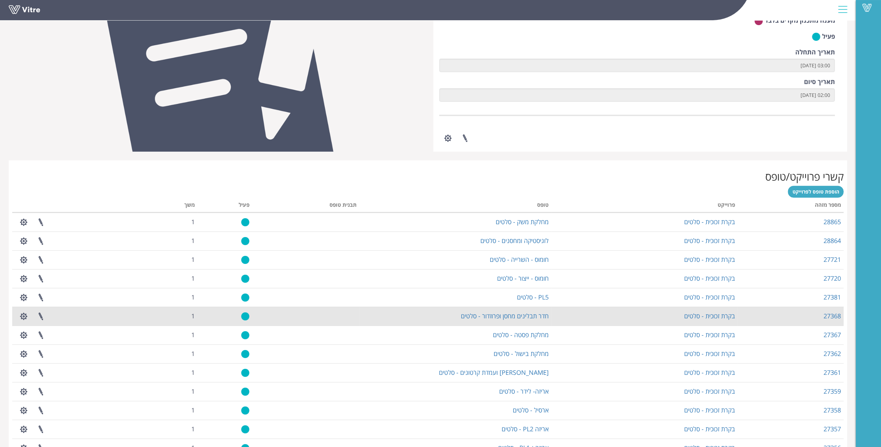
scroll to position [279, 0]
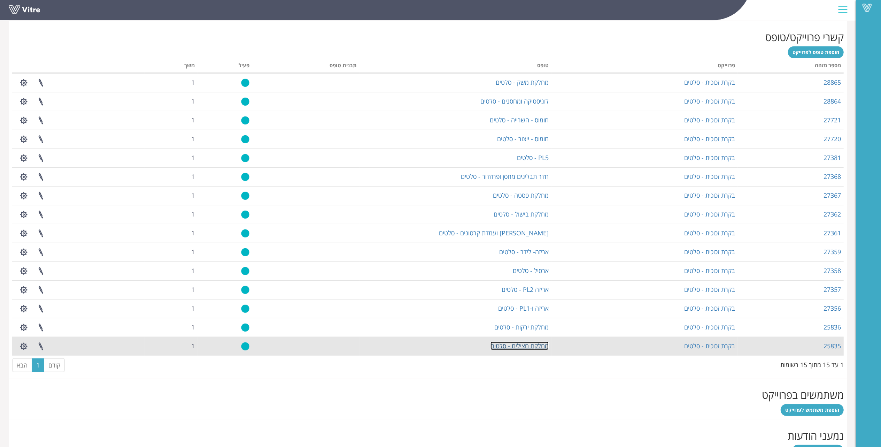
click at [515, 345] on link "מחלקת חצילים - סלטים" at bounding box center [519, 345] width 58 height 8
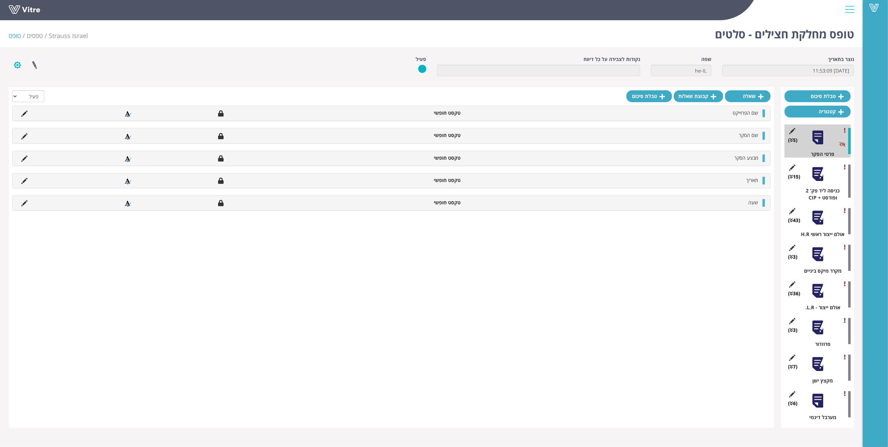
click at [18, 70] on button "button" at bounding box center [17, 65] width 17 height 18
click at [56, 87] on link "הגדרת משתמשים" at bounding box center [36, 90] width 55 height 9
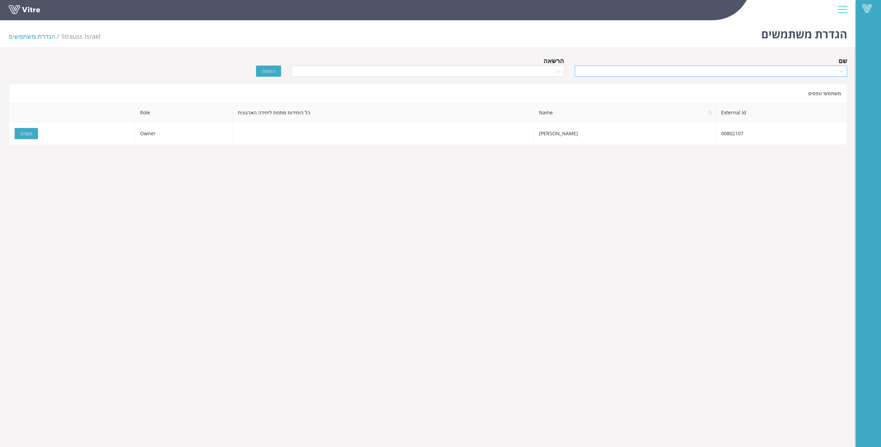
click at [746, 73] on input "search" at bounding box center [708, 71] width 259 height 10
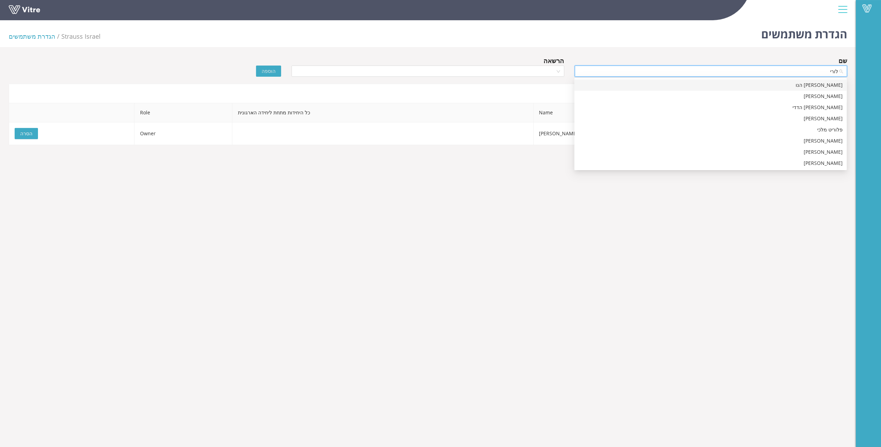
type input "לורין"
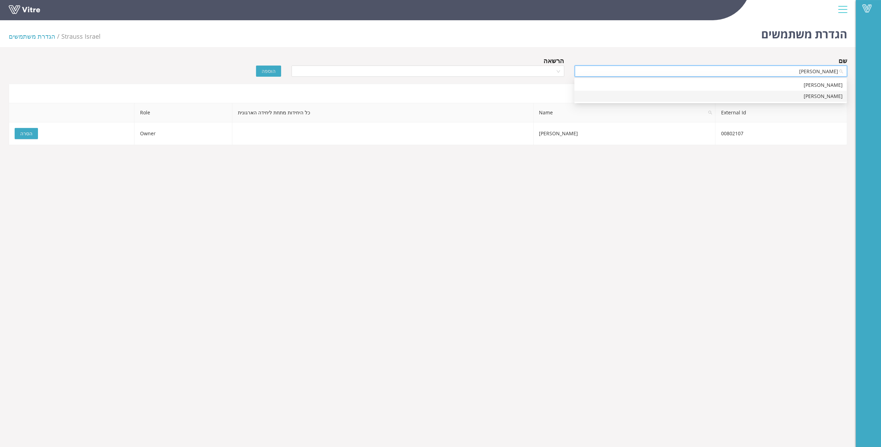
click at [809, 98] on div "לורין כעכוש" at bounding box center [710, 96] width 264 height 8
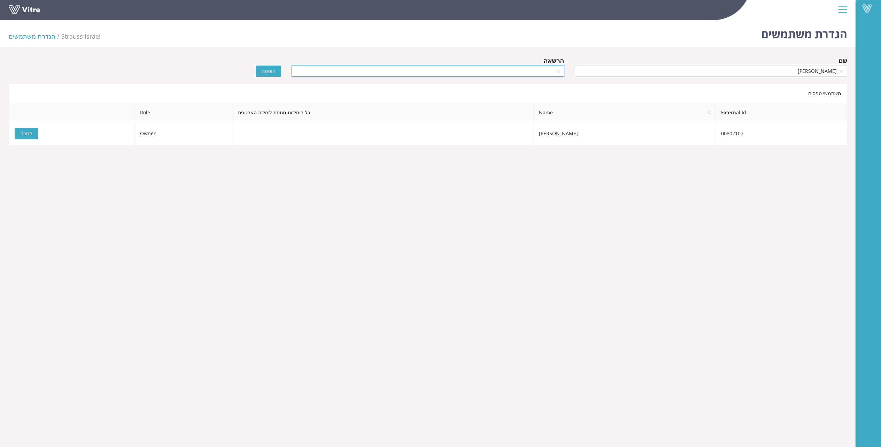
click at [539, 73] on input "search" at bounding box center [425, 71] width 259 height 10
click at [543, 81] on div "Owner" at bounding box center [428, 85] width 264 height 8
click at [270, 67] on span "הוספה" at bounding box center [269, 71] width 14 height 8
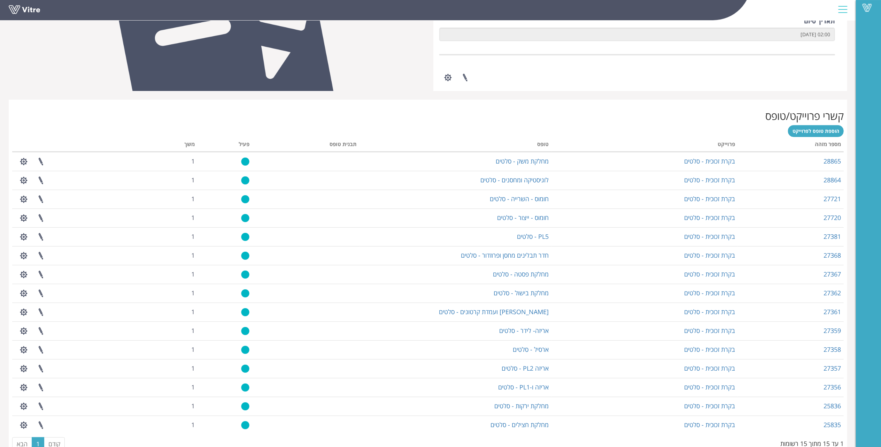
scroll to position [57, 0]
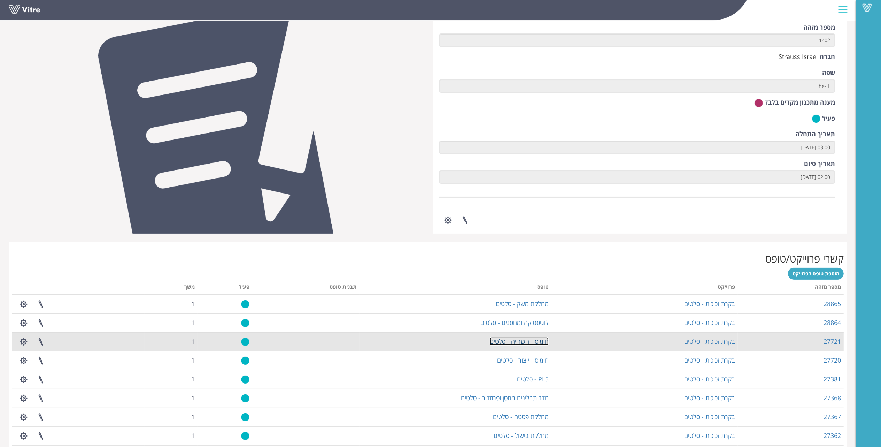
click at [522, 340] on link "חומוס - השרייה - סלטים" at bounding box center [519, 341] width 59 height 8
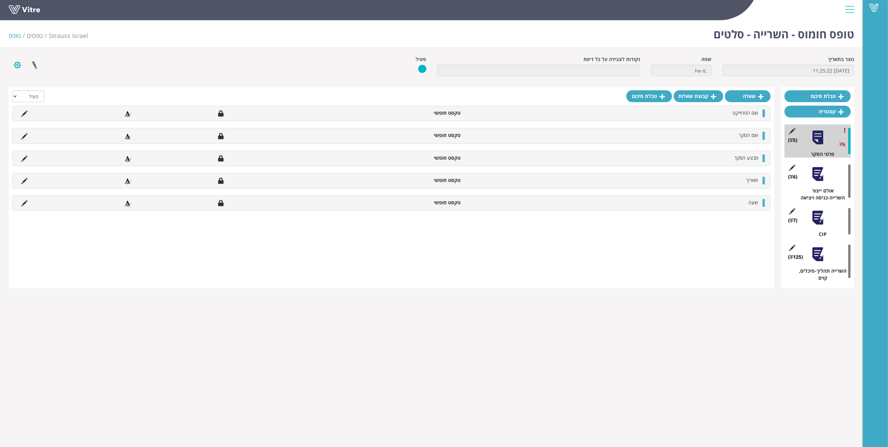
click at [20, 64] on button "button" at bounding box center [17, 65] width 17 height 18
click at [52, 91] on link "הגדרת משתמשים" at bounding box center [36, 90] width 55 height 9
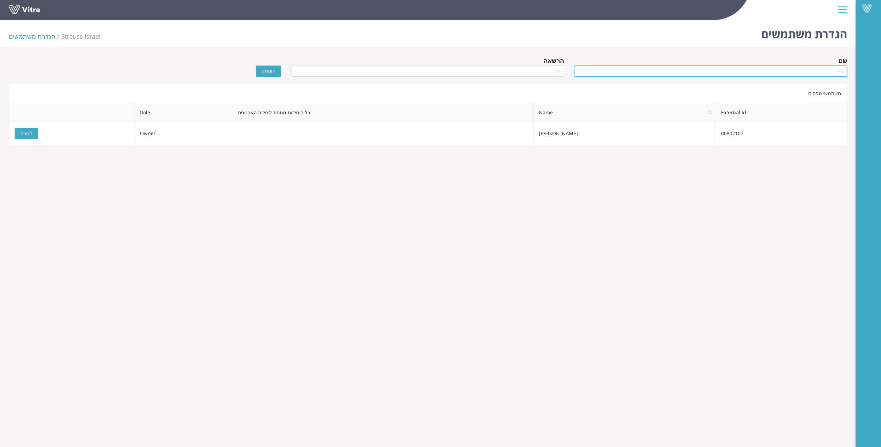
click at [735, 73] on input "search" at bounding box center [708, 71] width 259 height 10
type input "כעכ"
click at [807, 87] on div "לורין כעכוש" at bounding box center [710, 85] width 264 height 8
click at [491, 70] on input "search" at bounding box center [425, 71] width 259 height 10
click at [504, 84] on div "Owner" at bounding box center [428, 85] width 264 height 8
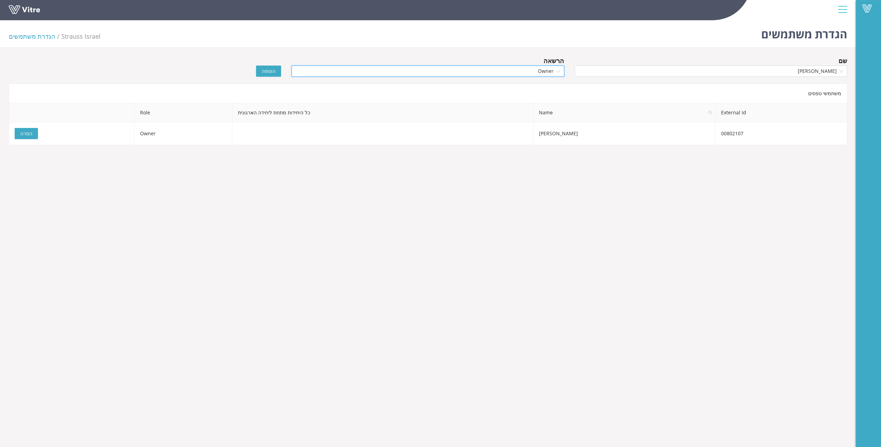
click at [265, 72] on span "הוספה" at bounding box center [269, 71] width 14 height 8
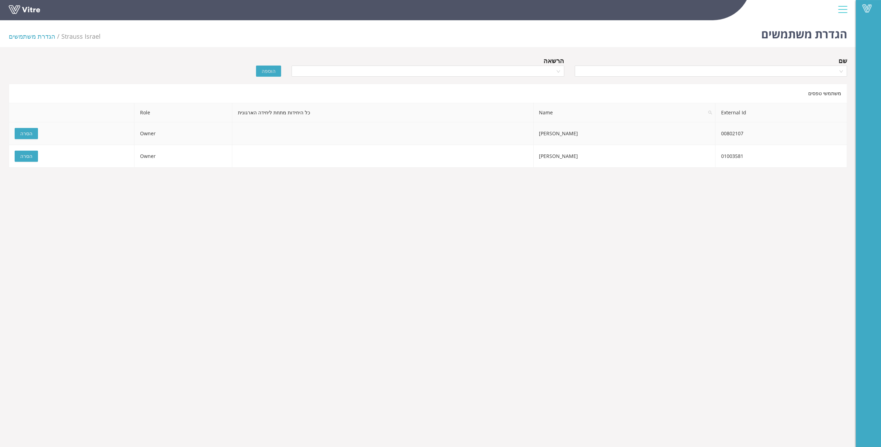
click at [586, 133] on td "שאדי מנסור" at bounding box center [625, 133] width 182 height 23
click at [27, 131] on span "הסרה" at bounding box center [26, 134] width 12 height 8
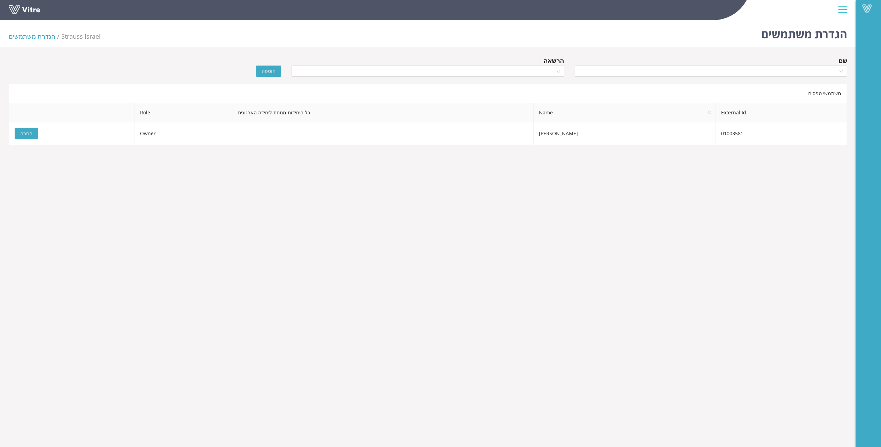
click at [652, 223] on body "Vitre הגדרת משתמשים Strauss Israel הגדרת משתמשים שם הרשאה הוספה משתמשי טפסים Ex…" at bounding box center [440, 240] width 881 height 447
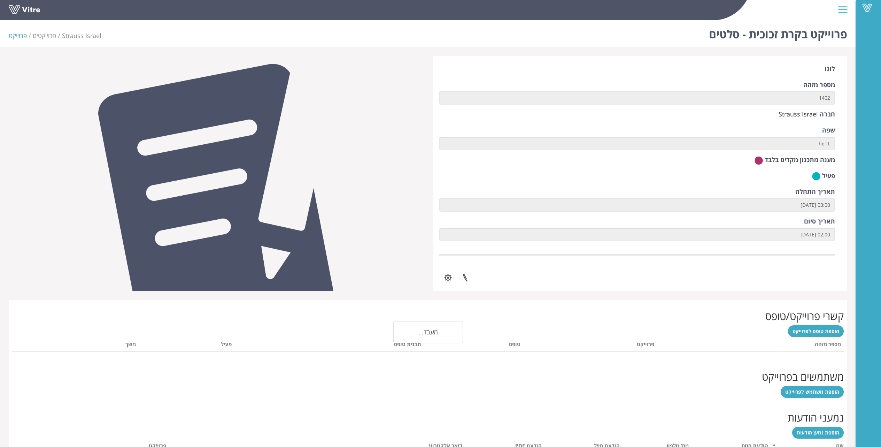
scroll to position [57, 0]
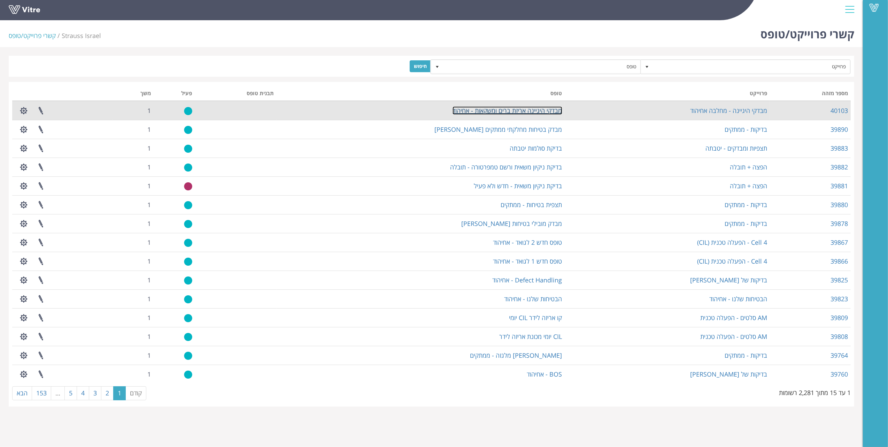
click at [513, 112] on link "מבדקי היגיינה אריזת ברים ומשקאות - אחיהוד" at bounding box center [507, 110] width 110 height 8
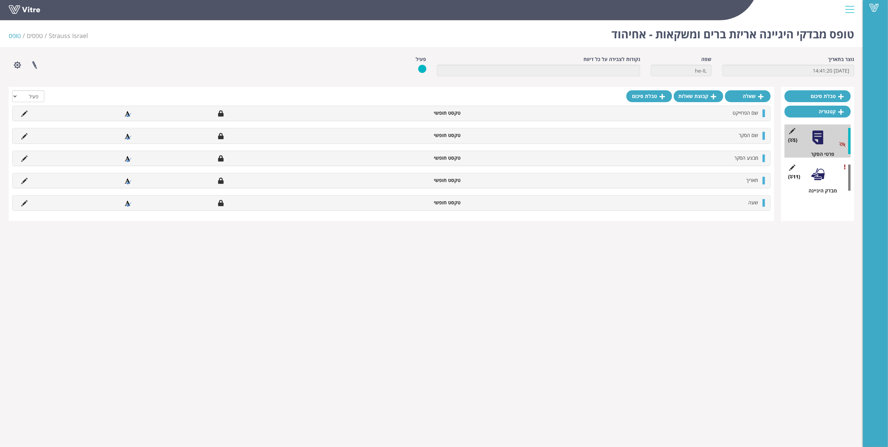
click at [823, 185] on div "(11 ) מבדק היגיינה" at bounding box center [817, 177] width 66 height 33
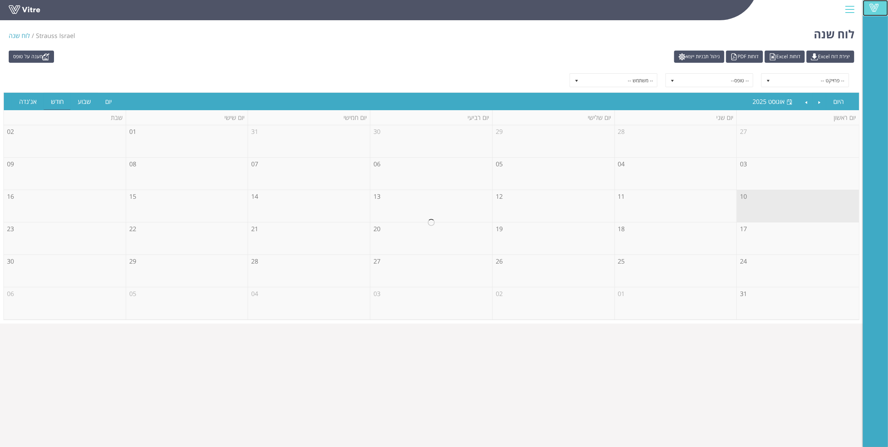
click at [877, 7] on span at bounding box center [873, 7] width 17 height 8
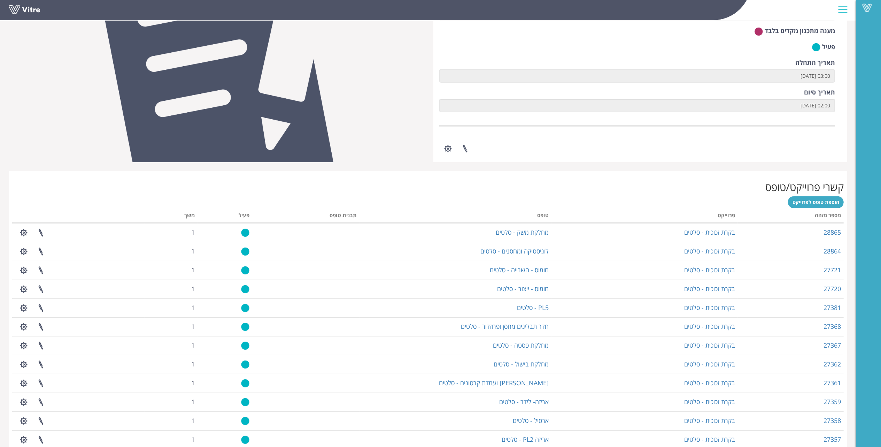
scroll to position [139, 0]
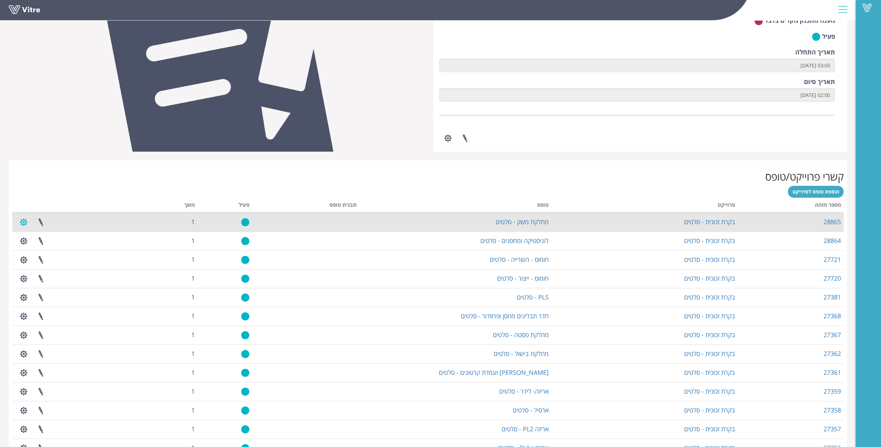
click at [27, 219] on button "button" at bounding box center [23, 222] width 17 height 18
click at [40, 246] on link "ניהול בעלי תפקידים" at bounding box center [42, 247] width 55 height 9
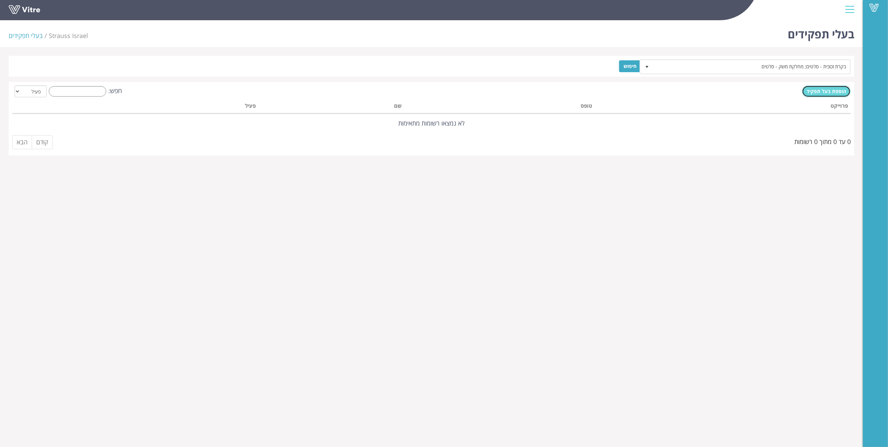
click at [837, 94] on span "הוספת בעל תפקיד" at bounding box center [826, 91] width 40 height 7
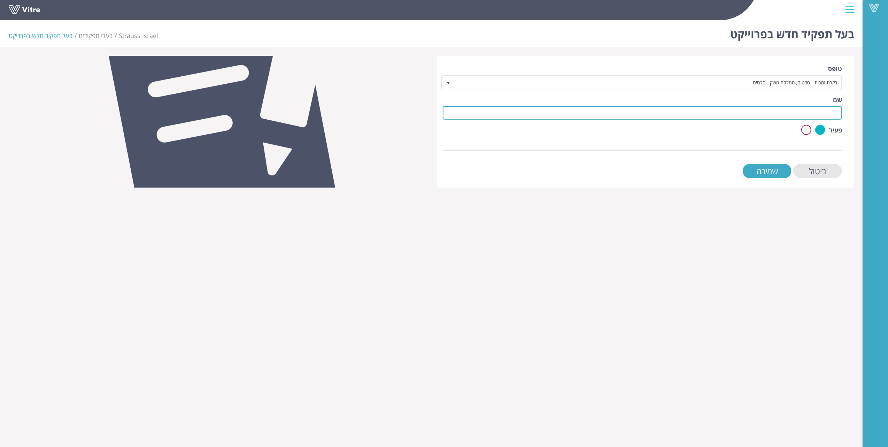
click at [799, 110] on input "שם" at bounding box center [642, 113] width 399 height 14
click at [854, 196] on html "Vitre בעל תפקיד חדש בפרוייקט Strauss Israel בעלי תפקידים בעל תפקיד חדש בפרוייקט…" at bounding box center [444, 98] width 888 height 196
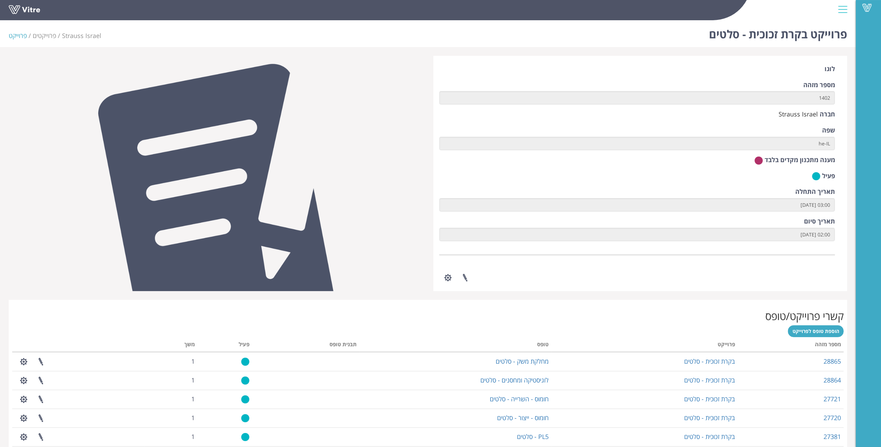
scroll to position [279, 0]
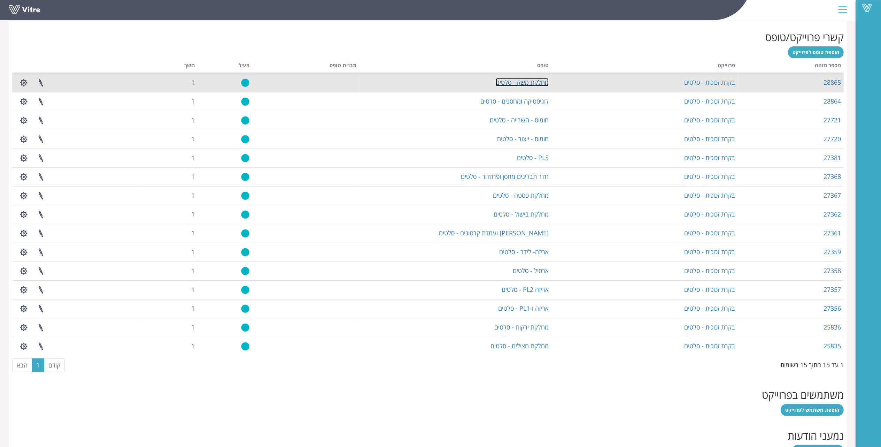
click at [520, 85] on link "מחלקת משק - סלטים" at bounding box center [522, 82] width 53 height 8
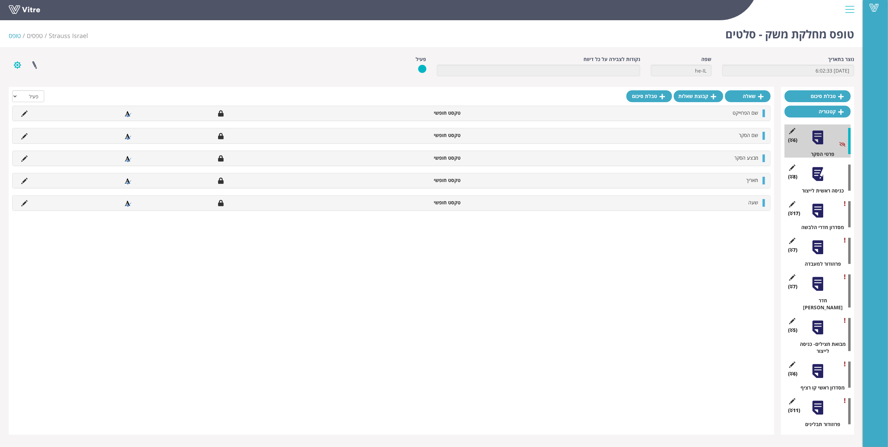
click at [14, 66] on button "button" at bounding box center [17, 65] width 17 height 18
click at [38, 88] on link "הגדרת משתמשים" at bounding box center [36, 90] width 55 height 9
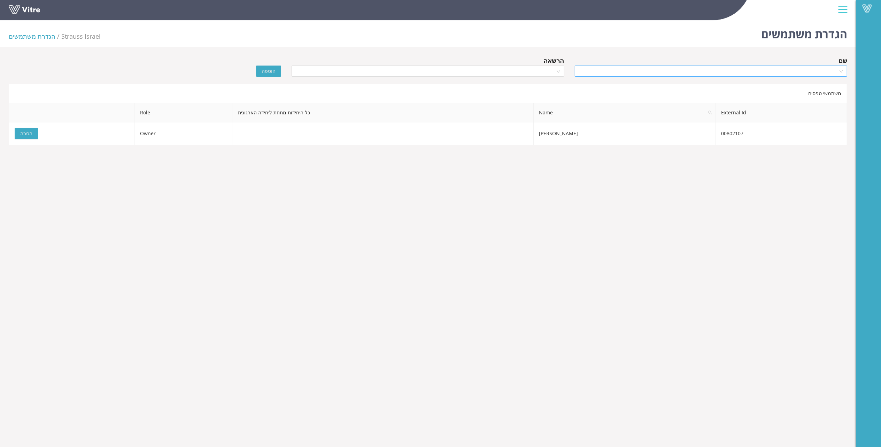
click at [800, 76] on input "search" at bounding box center [708, 71] width 259 height 10
type input "כעכ"
click at [831, 86] on div "לורין כעכוש" at bounding box center [710, 85] width 264 height 8
click at [539, 73] on input "search" at bounding box center [425, 71] width 259 height 10
click at [545, 85] on div "Owner" at bounding box center [428, 85] width 264 height 8
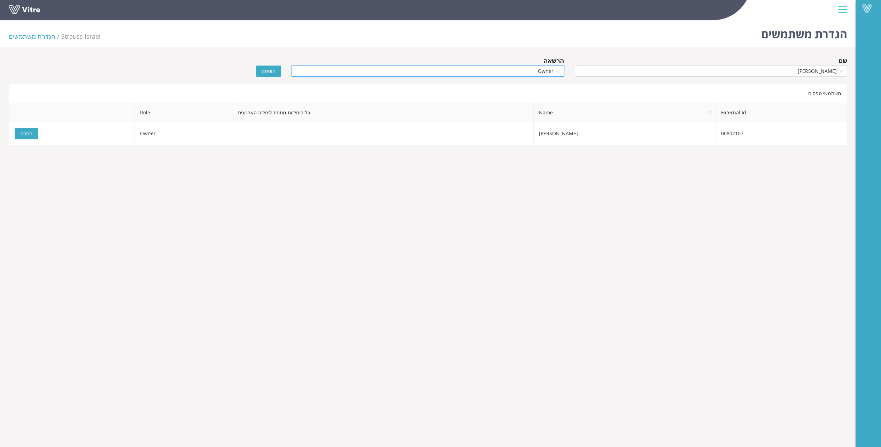
click at [267, 73] on span "הוספה" at bounding box center [269, 71] width 14 height 8
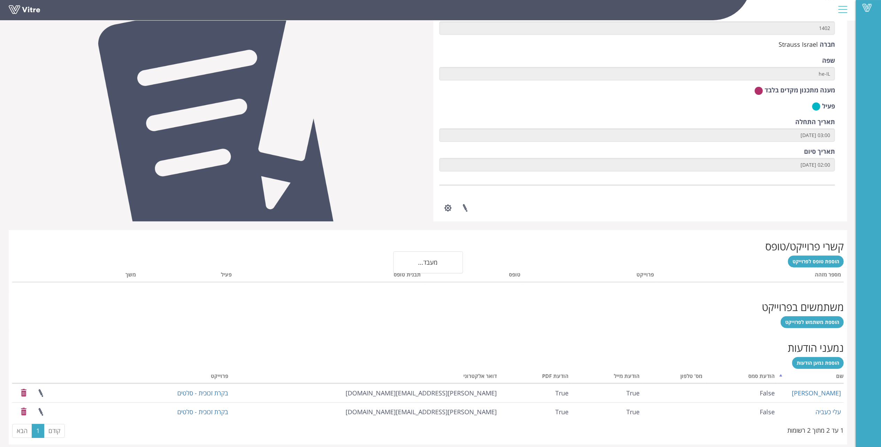
scroll to position [76, 0]
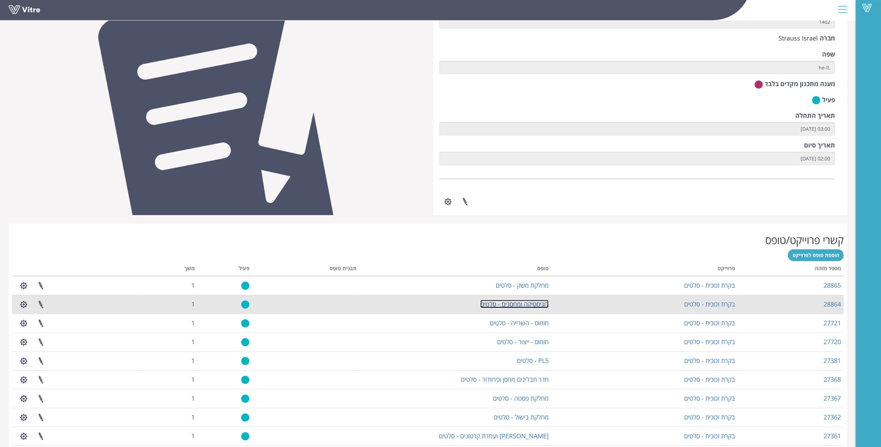
click at [530, 303] on link "לוגיסטיקה ומחסנים - סלטים" at bounding box center [514, 304] width 68 height 8
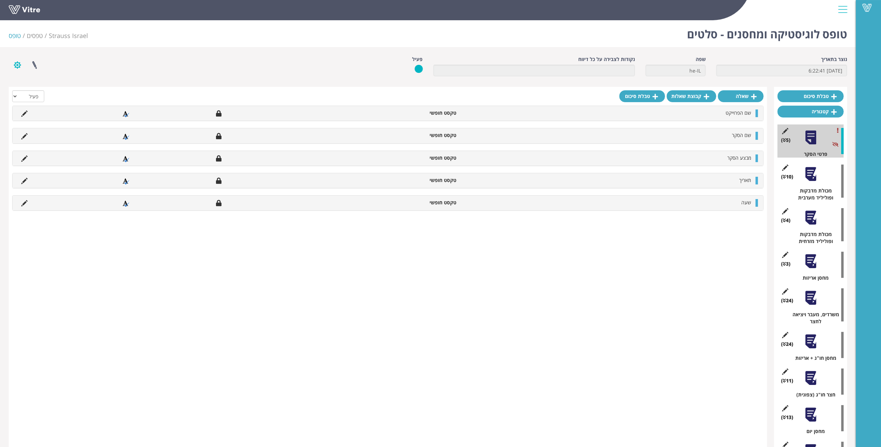
click at [18, 63] on button "button" at bounding box center [17, 65] width 17 height 18
click at [38, 91] on link "הגדרת משתמשים" at bounding box center [36, 90] width 55 height 9
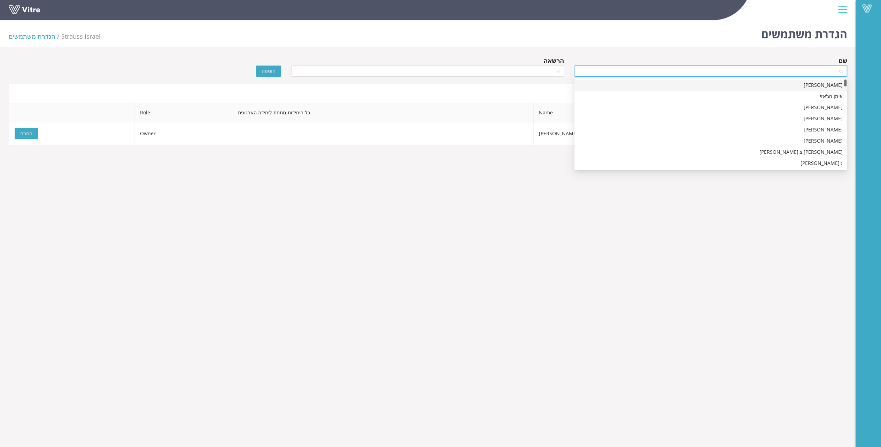
click at [738, 73] on input "search" at bounding box center [708, 71] width 259 height 10
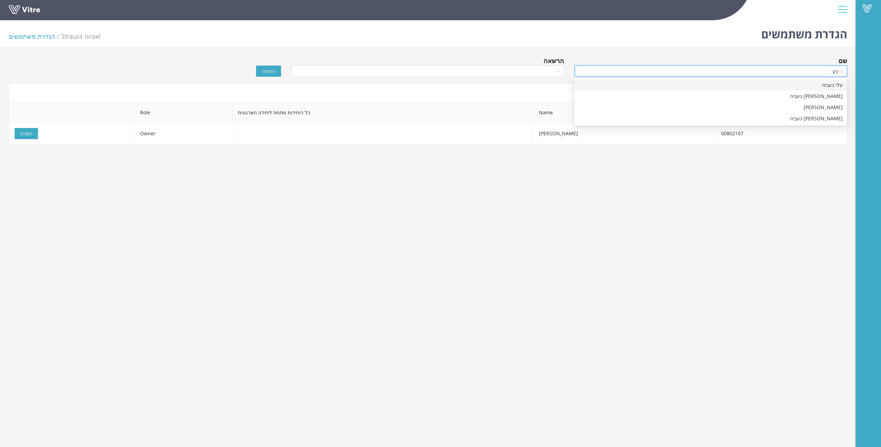
type input "כעכ"
click at [725, 84] on div "[PERSON_NAME]" at bounding box center [710, 85] width 264 height 8
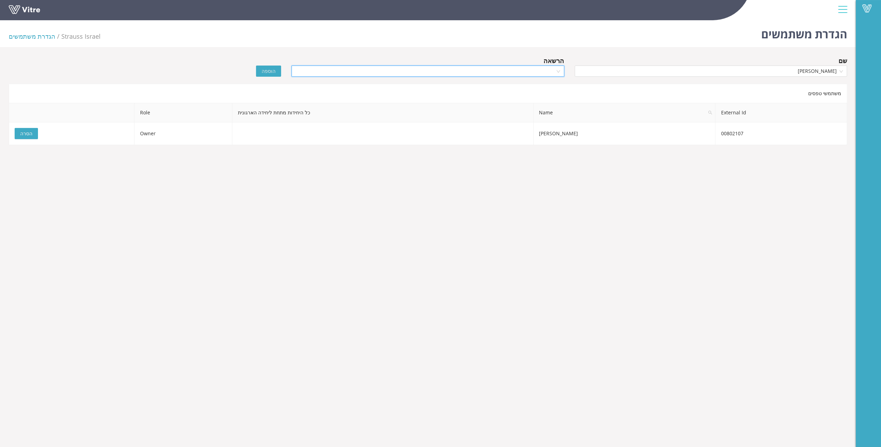
click at [443, 69] on input "search" at bounding box center [425, 71] width 259 height 10
click at [495, 86] on div "Owner" at bounding box center [428, 85] width 264 height 8
click at [272, 66] on button "הוספה" at bounding box center [268, 70] width 25 height 11
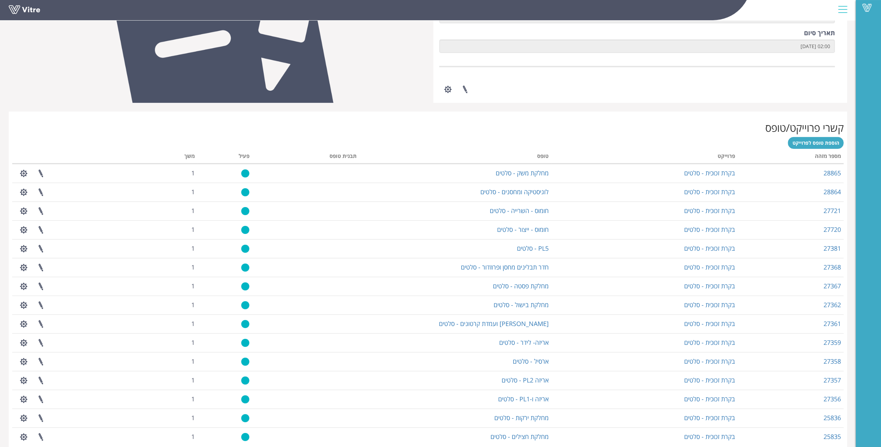
scroll to position [197, 0]
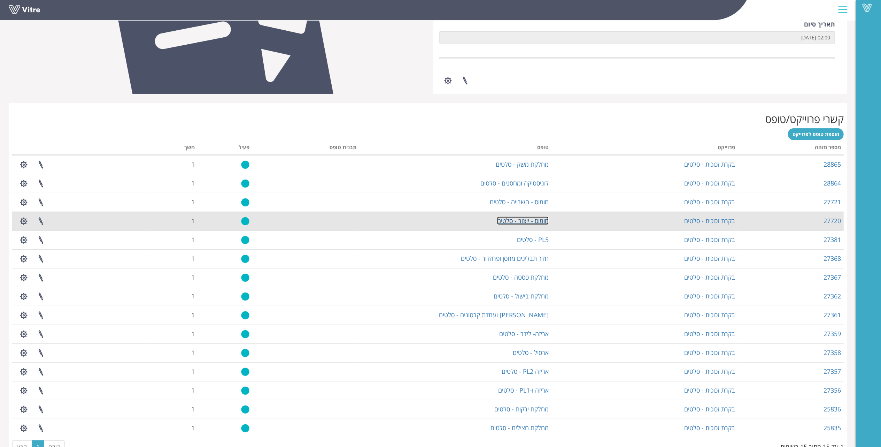
click at [528, 222] on link "חומוס - ייצור - סלטים" at bounding box center [523, 220] width 52 height 8
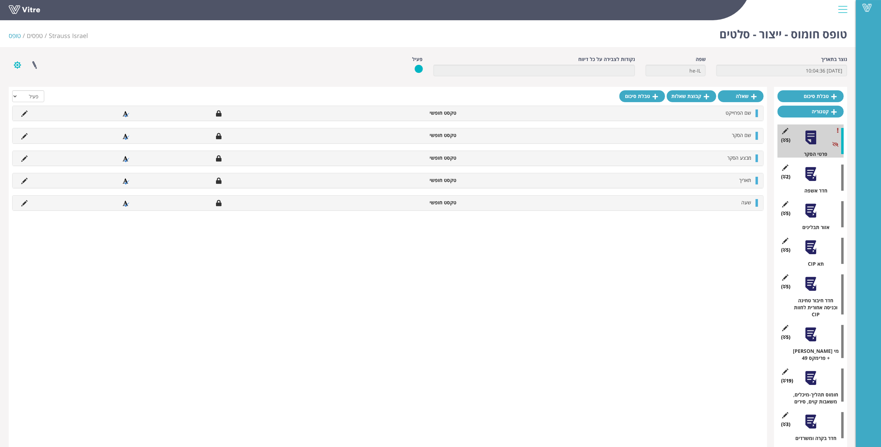
click at [18, 65] on button "button" at bounding box center [17, 65] width 17 height 18
click at [44, 92] on link "הגדרת משתמשים" at bounding box center [36, 90] width 55 height 9
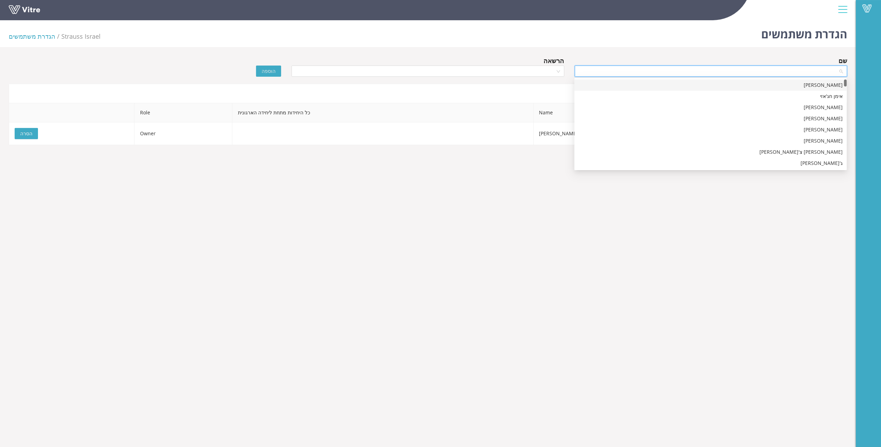
click at [789, 74] on input "search" at bounding box center [708, 71] width 259 height 10
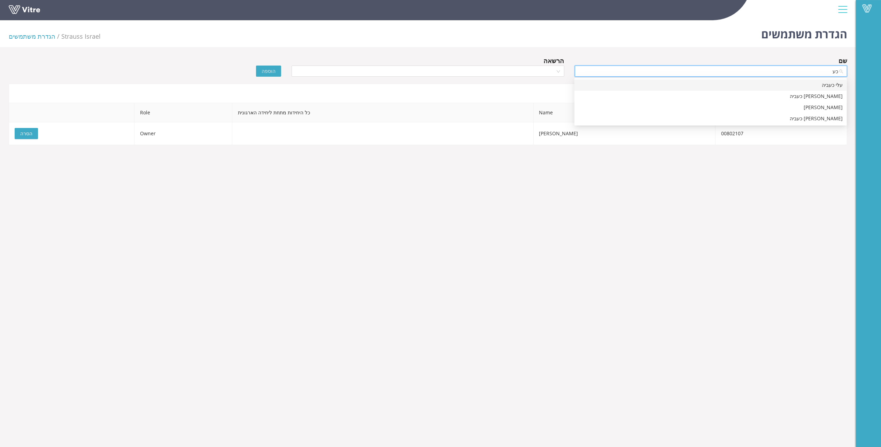
type input "כעכ"
click at [810, 84] on div "לורין כעכוש" at bounding box center [710, 85] width 264 height 8
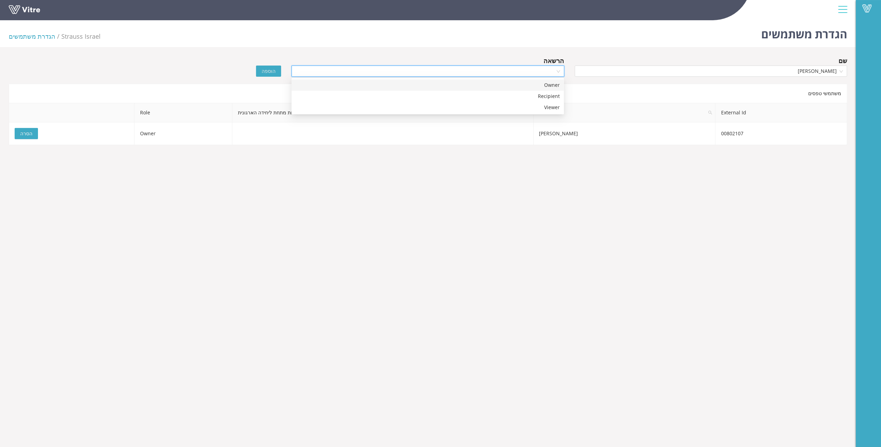
click at [424, 69] on input "search" at bounding box center [425, 71] width 259 height 10
click at [552, 81] on div "Owner" at bounding box center [428, 85] width 264 height 8
click at [272, 69] on span "הוספה" at bounding box center [269, 71] width 14 height 8
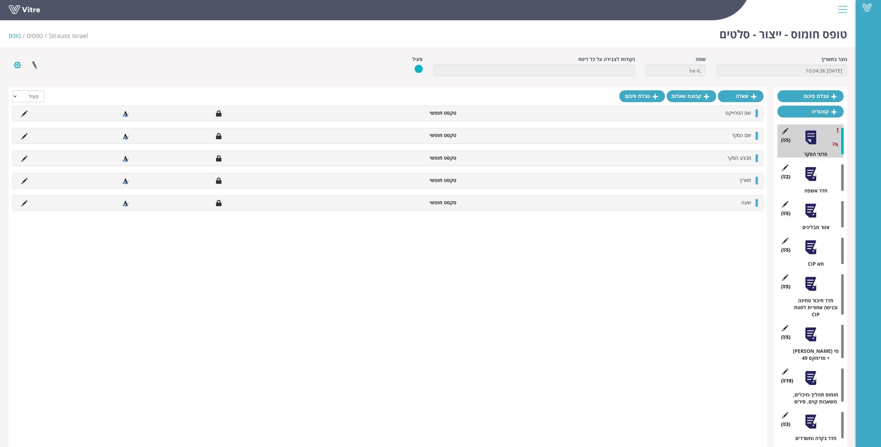
click at [13, 66] on button "button" at bounding box center [17, 65] width 17 height 18
click at [38, 90] on link "הגדרת משתמשים" at bounding box center [36, 90] width 55 height 9
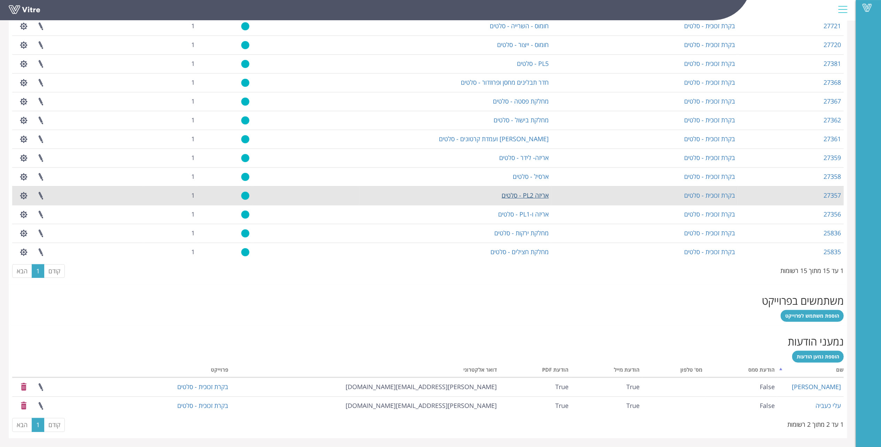
scroll to position [235, 0]
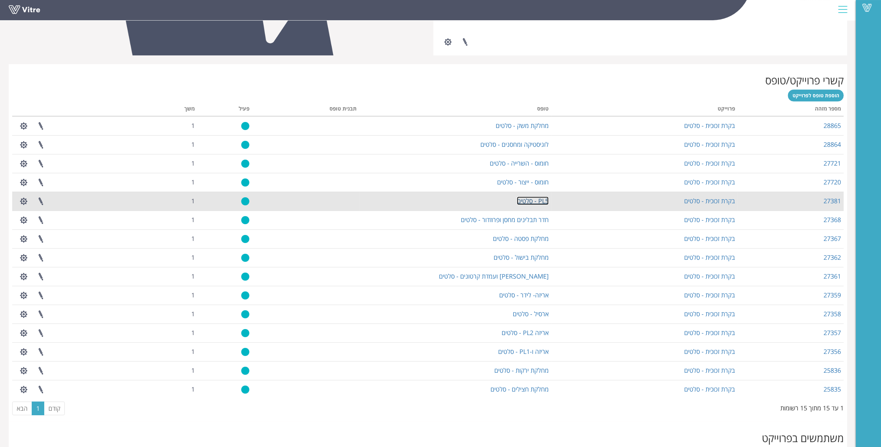
click at [537, 202] on link "PL5 - סלטים" at bounding box center [533, 200] width 32 height 8
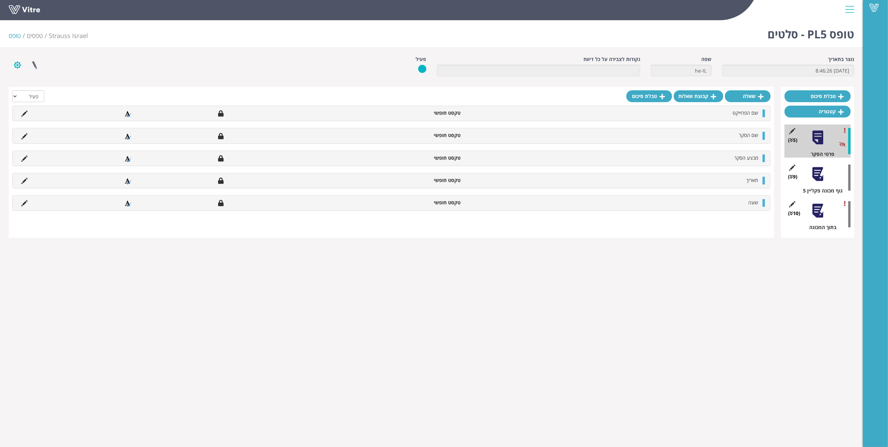
click at [18, 67] on button "button" at bounding box center [17, 65] width 17 height 18
click at [31, 88] on link "הגדרת משתמשים" at bounding box center [36, 90] width 55 height 9
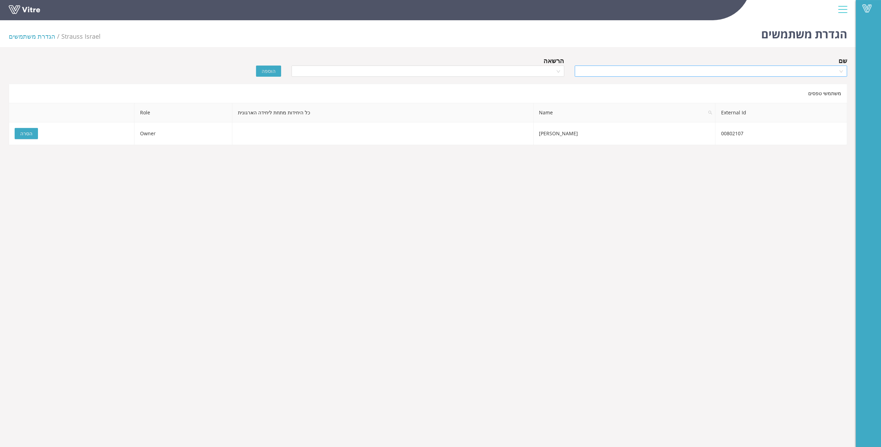
click at [732, 74] on input "search" at bounding box center [708, 71] width 259 height 10
type input "כעכ"
click at [833, 86] on div "[PERSON_NAME]" at bounding box center [710, 85] width 264 height 8
click at [538, 70] on input "search" at bounding box center [425, 71] width 259 height 10
click at [545, 85] on div "Owner" at bounding box center [428, 85] width 264 height 8
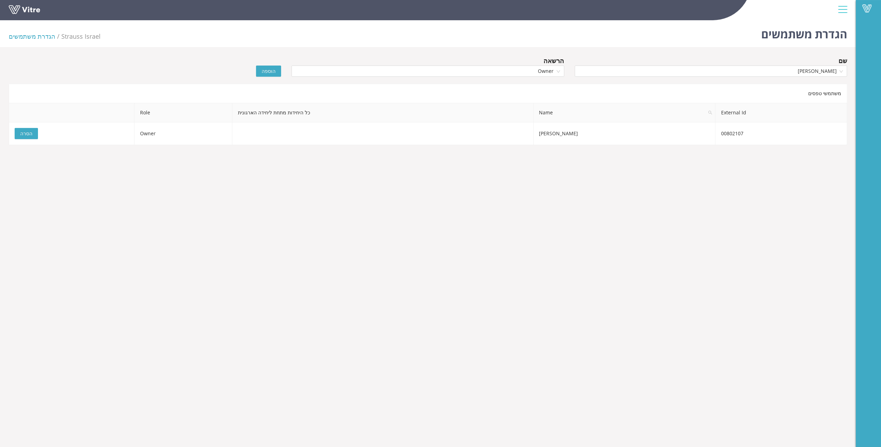
click at [267, 72] on span "הוספה" at bounding box center [269, 71] width 14 height 8
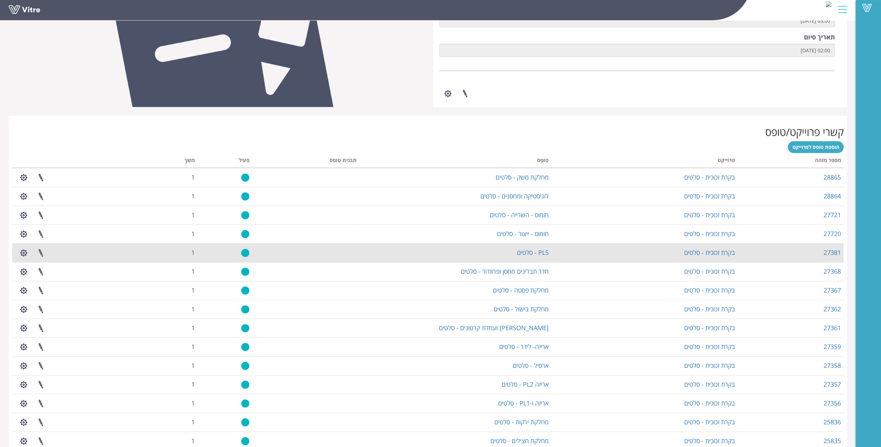
scroll to position [197, 0]
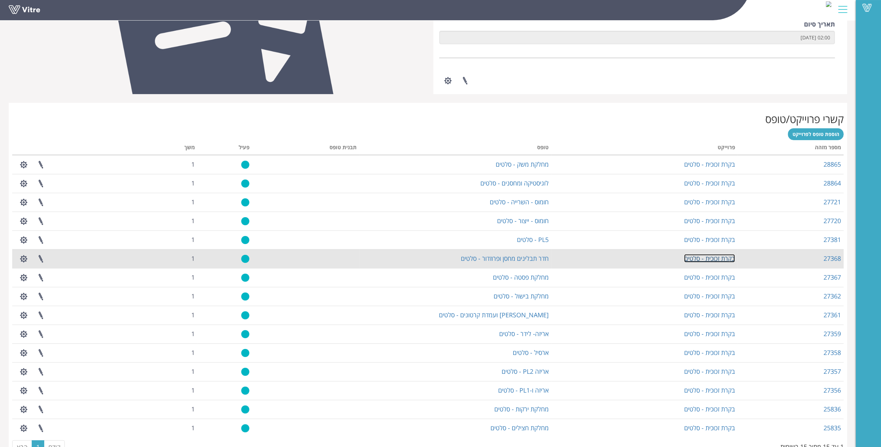
click at [716, 258] on link "בקרת זכוכית - סלטים" at bounding box center [709, 258] width 51 height 8
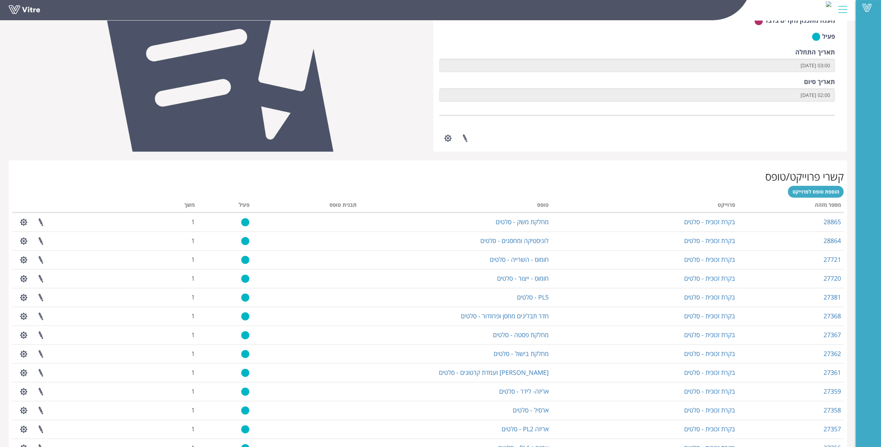
scroll to position [279, 0]
